Goal: Task Accomplishment & Management: Complete application form

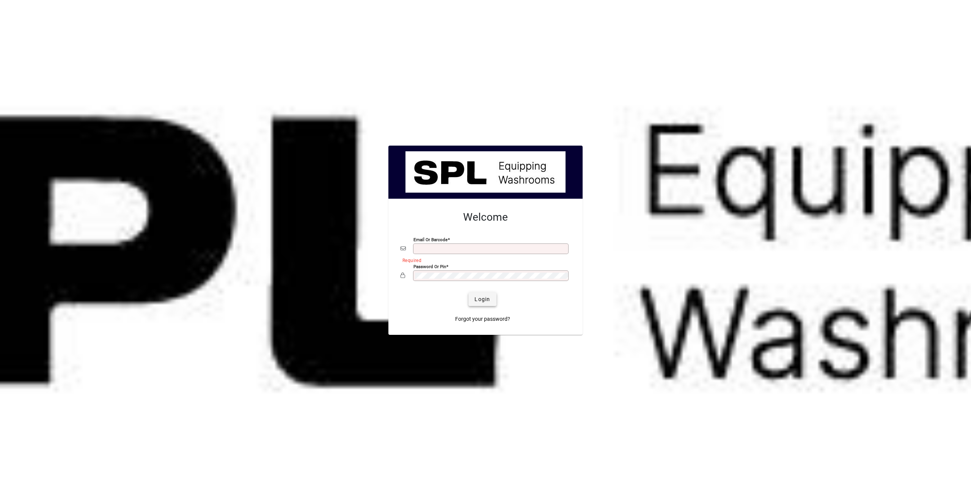
scroll to position [912, 0]
type input "**********"
click at [486, 298] on span "Login" at bounding box center [483, 300] width 16 height 8
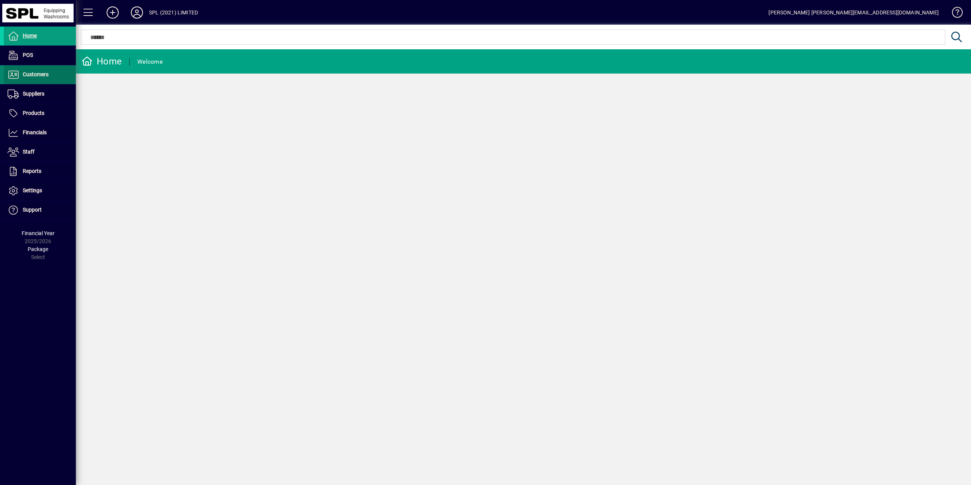
click at [33, 72] on span "Customers" at bounding box center [36, 74] width 26 height 6
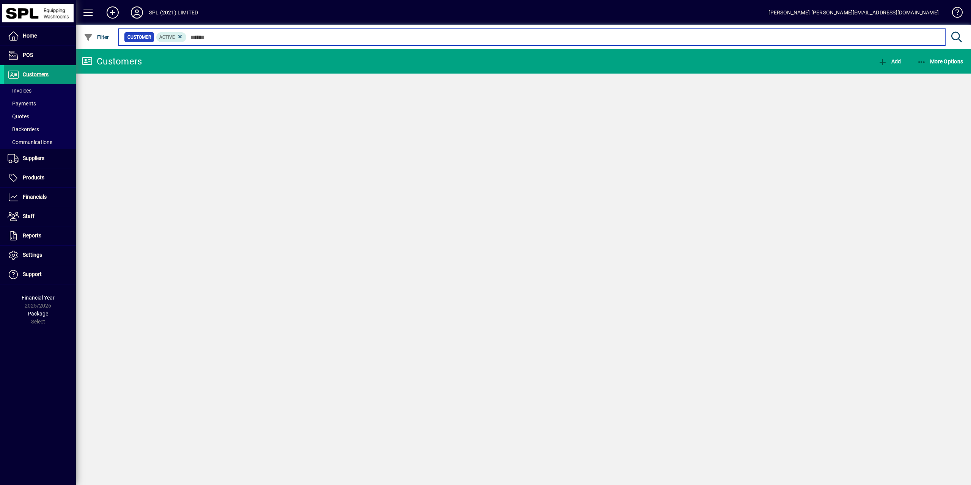
scroll to position [912, 0]
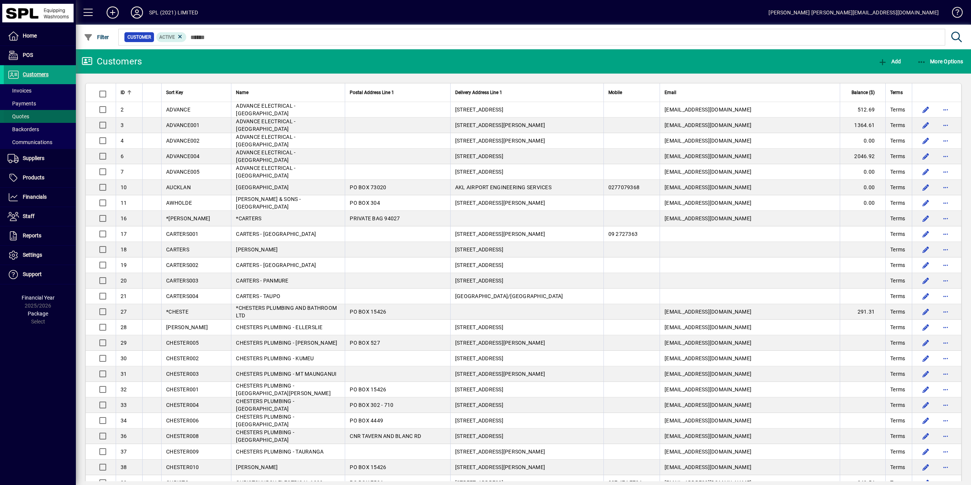
click at [24, 114] on span "Quotes" at bounding box center [19, 116] width 22 height 6
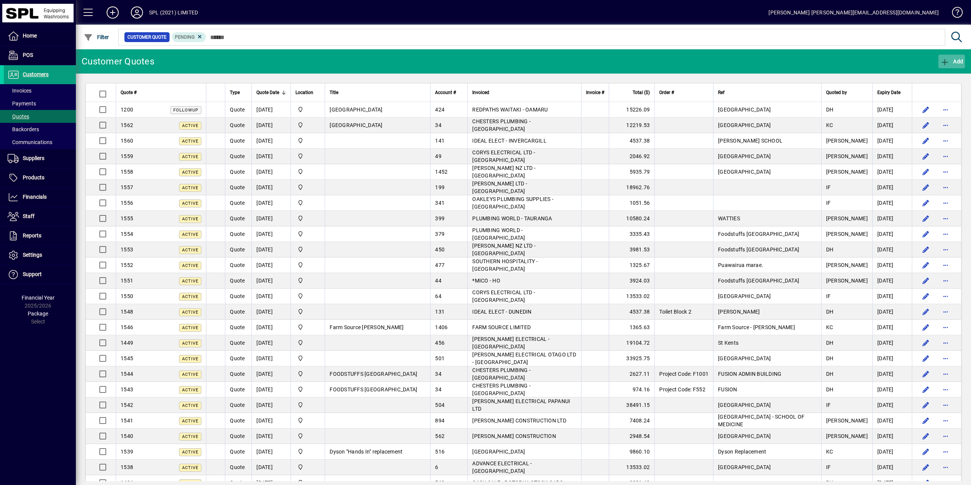
click at [951, 60] on span "Add" at bounding box center [952, 61] width 23 height 6
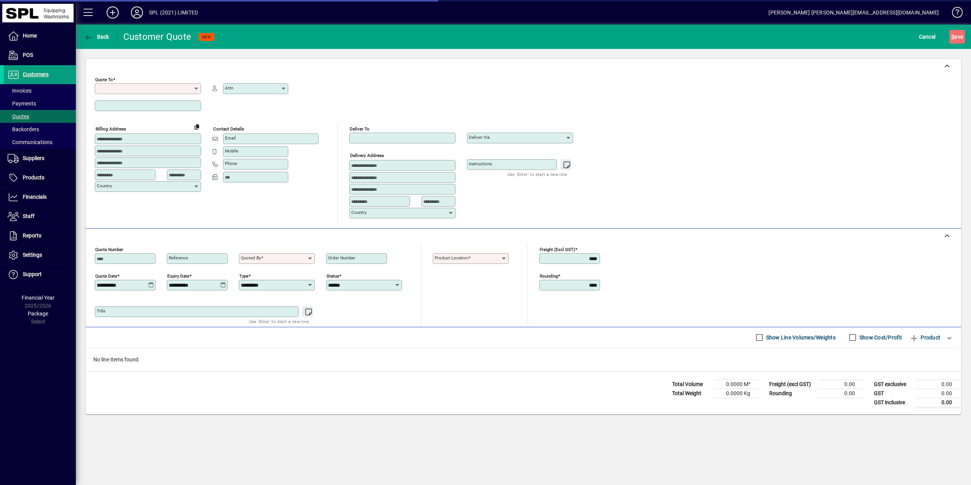
scroll to position [912, 0]
